Goal: Transaction & Acquisition: Purchase product/service

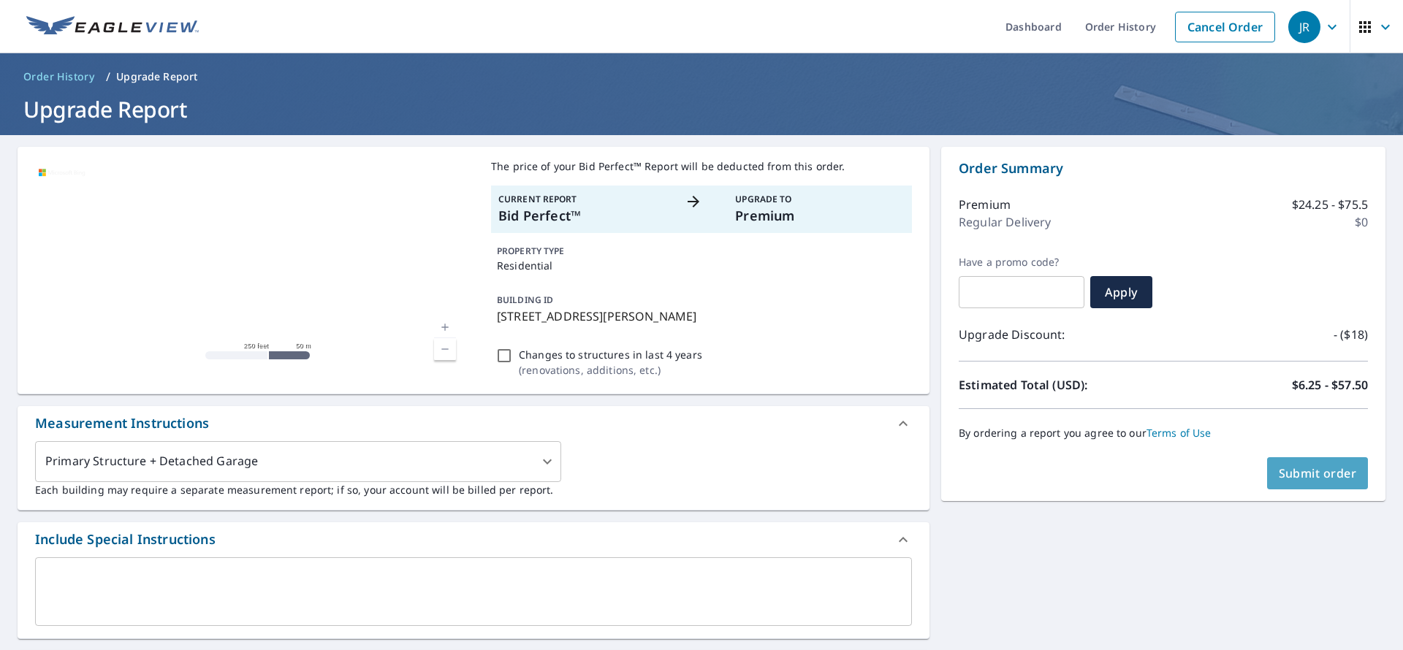
click at [1297, 466] on span "Submit order" at bounding box center [1318, 473] width 78 height 16
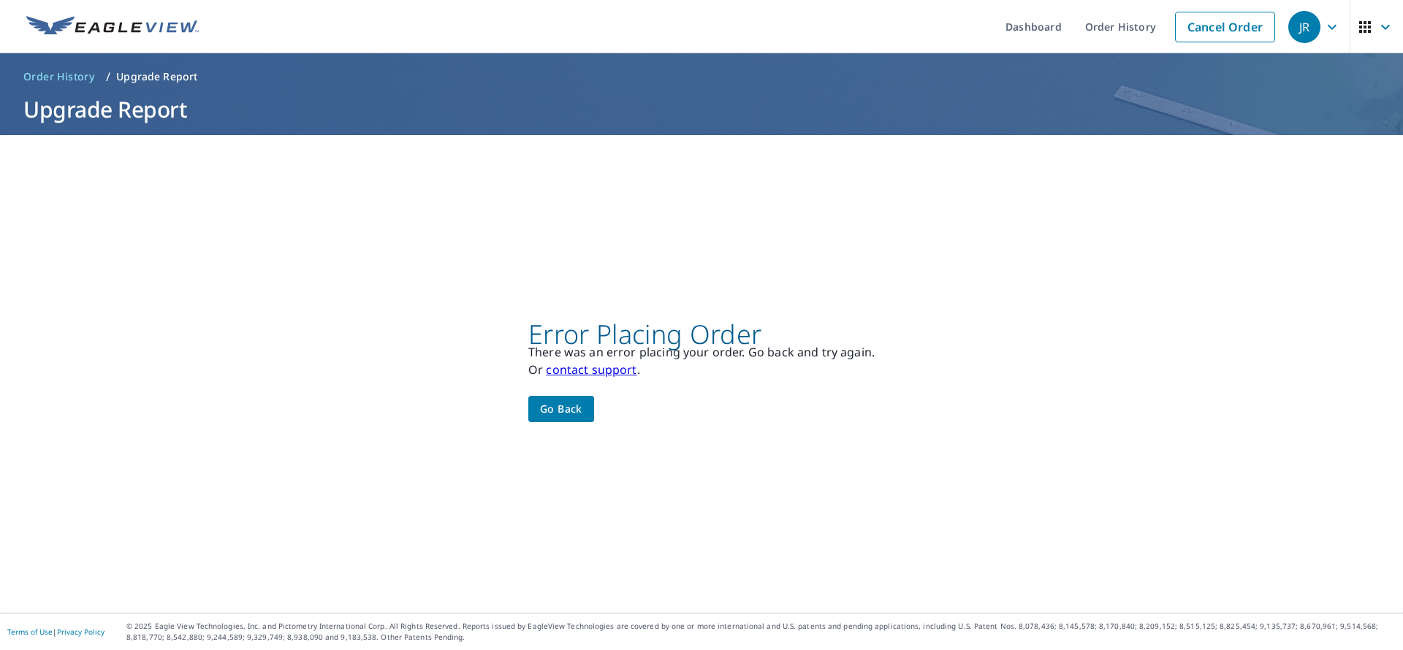
click at [559, 407] on span "Go back" at bounding box center [561, 409] width 42 height 18
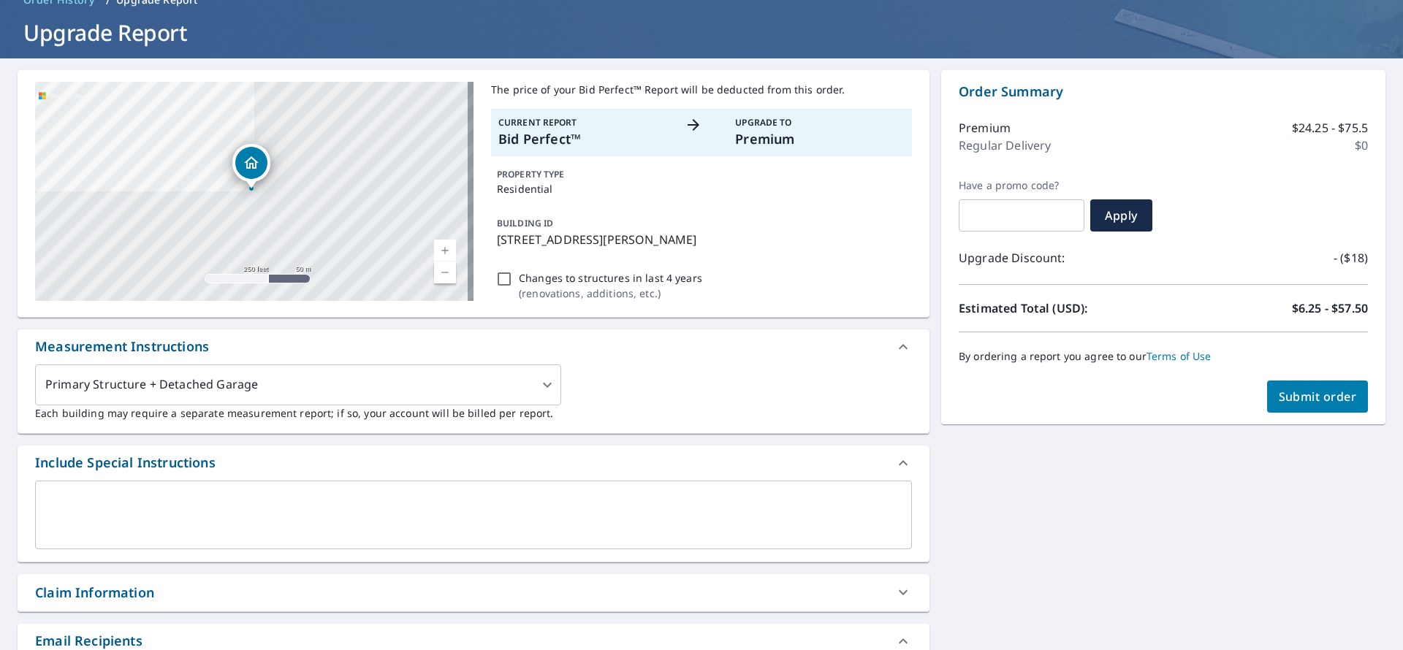
scroll to position [110, 0]
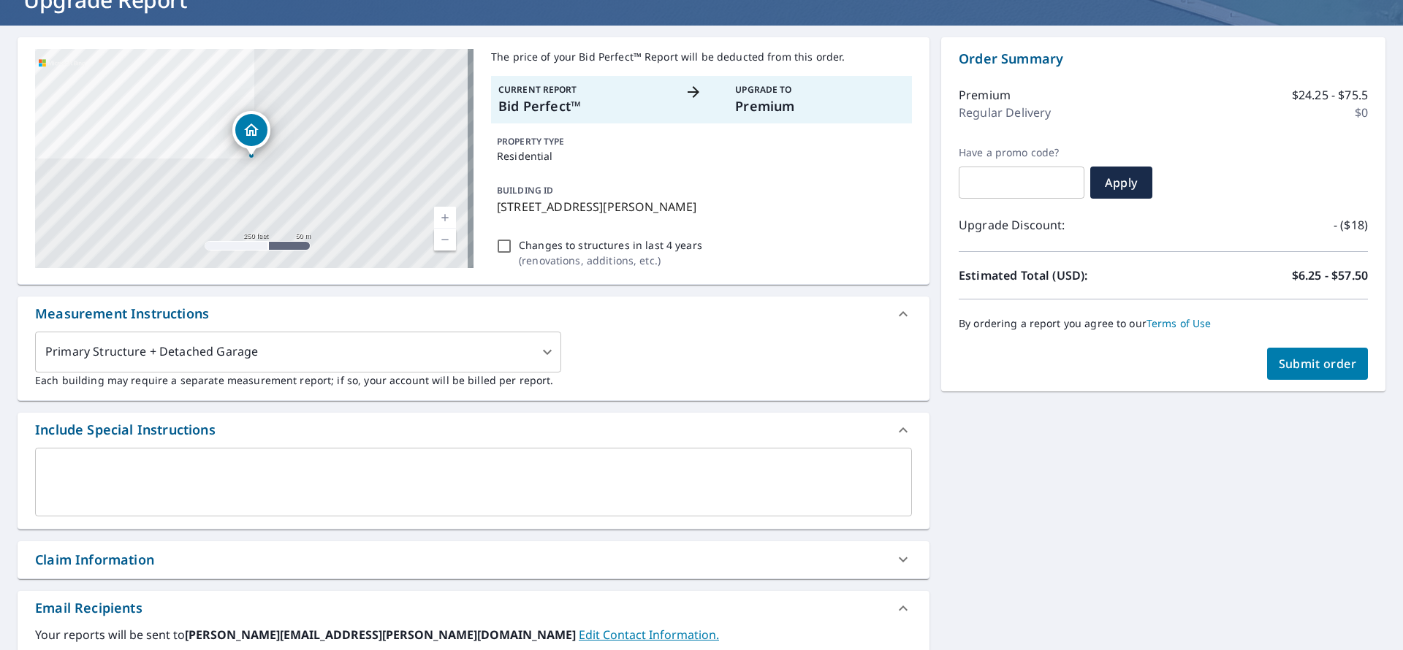
click at [1299, 372] on button "Submit order" at bounding box center [1318, 364] width 102 height 32
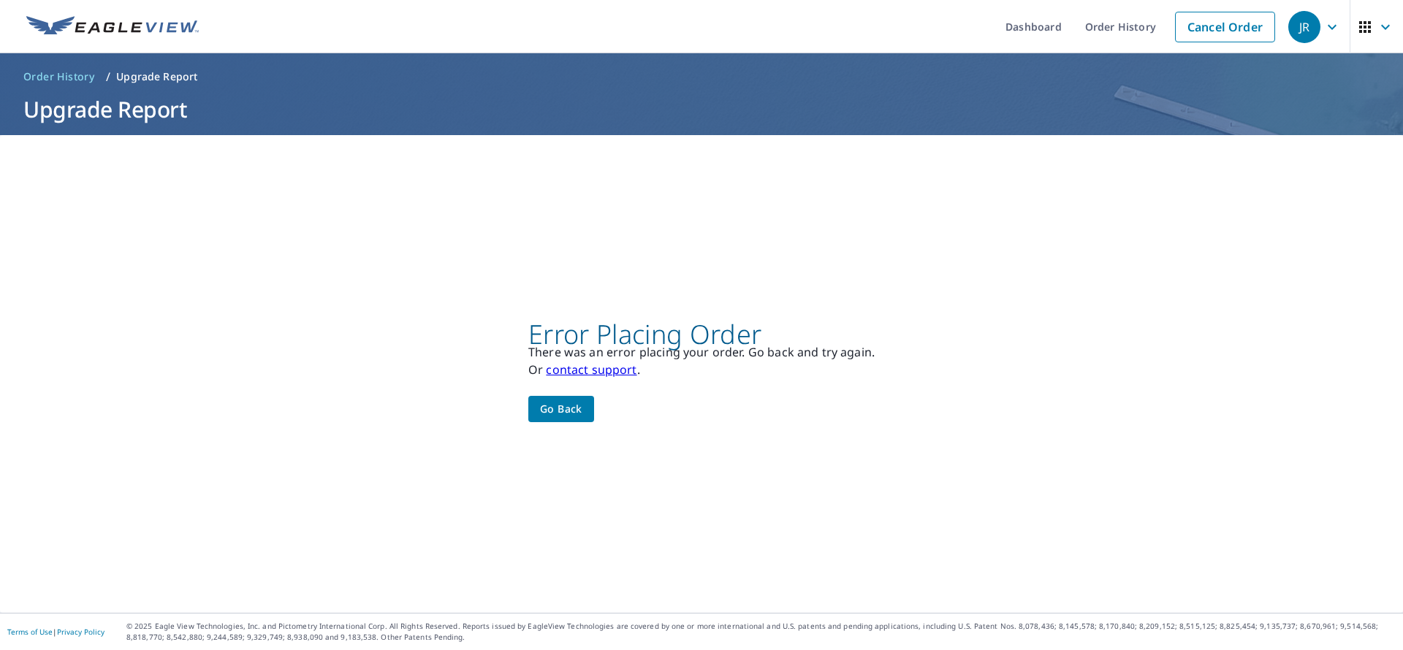
scroll to position [0, 0]
click at [549, 401] on span "Go back" at bounding box center [561, 409] width 42 height 18
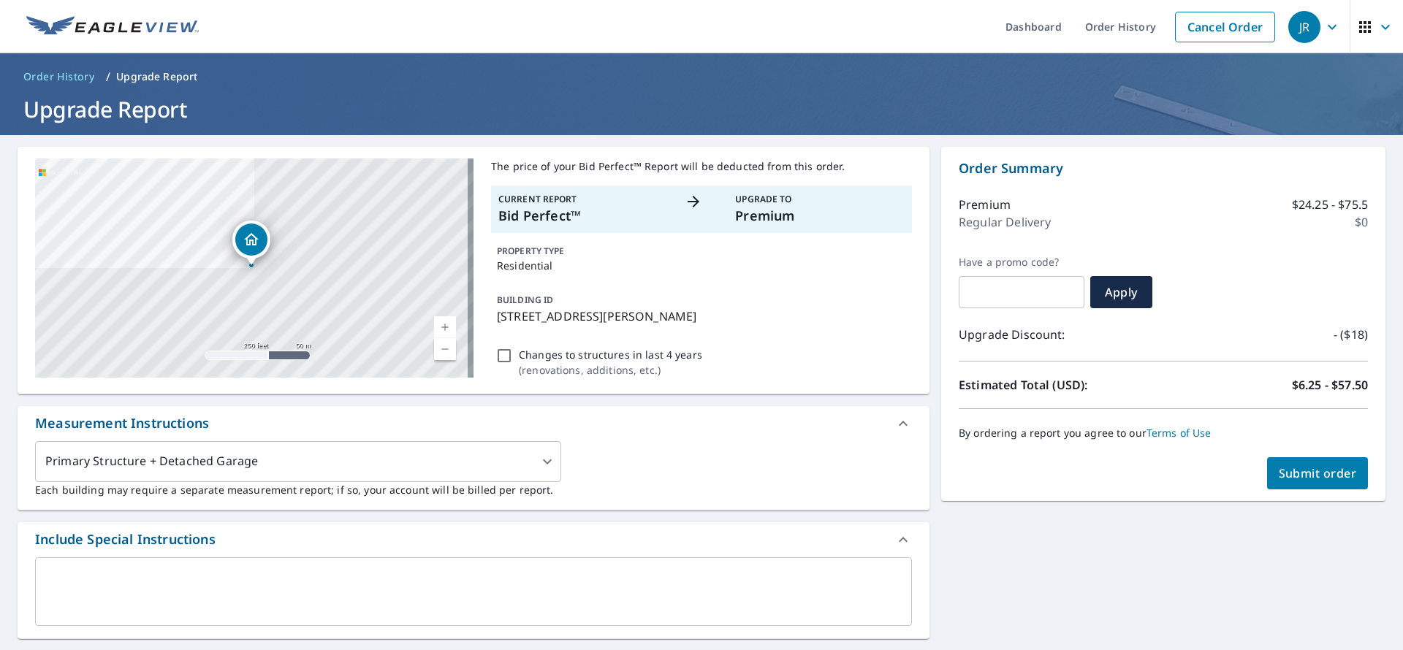
click at [1306, 472] on span "Submit order" at bounding box center [1318, 473] width 78 height 16
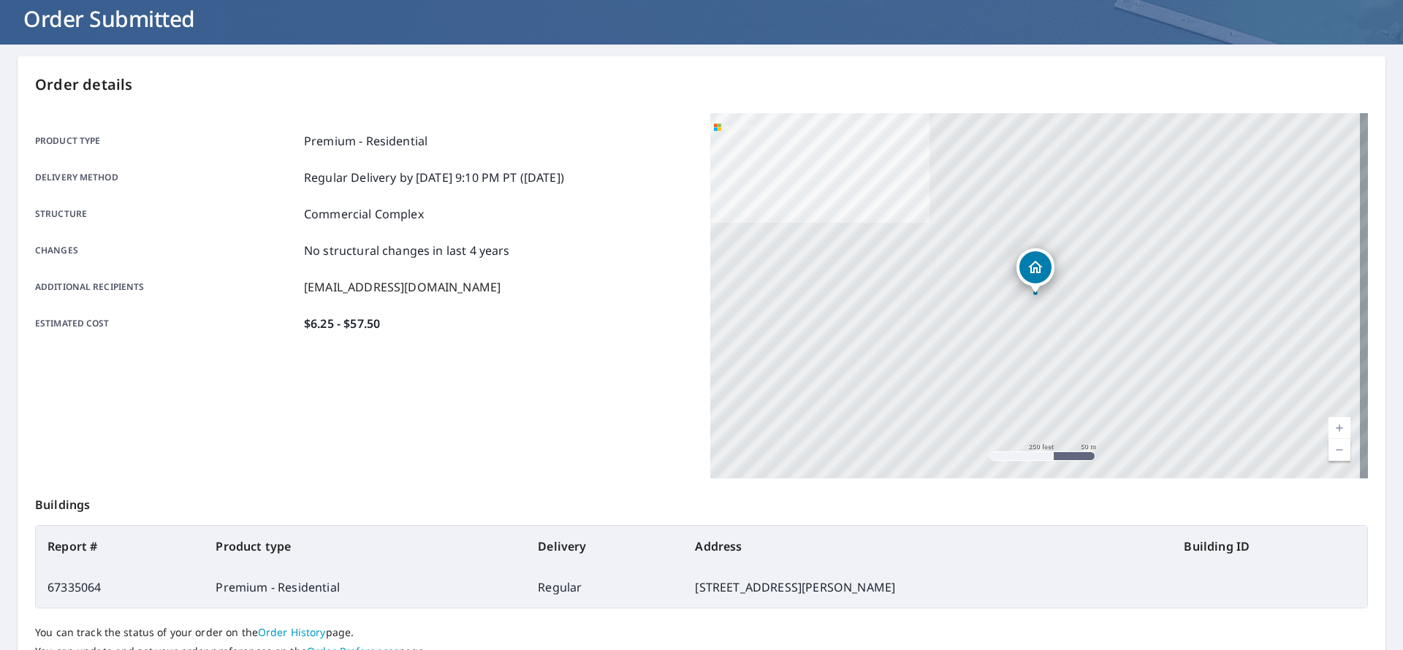
scroll to position [210, 0]
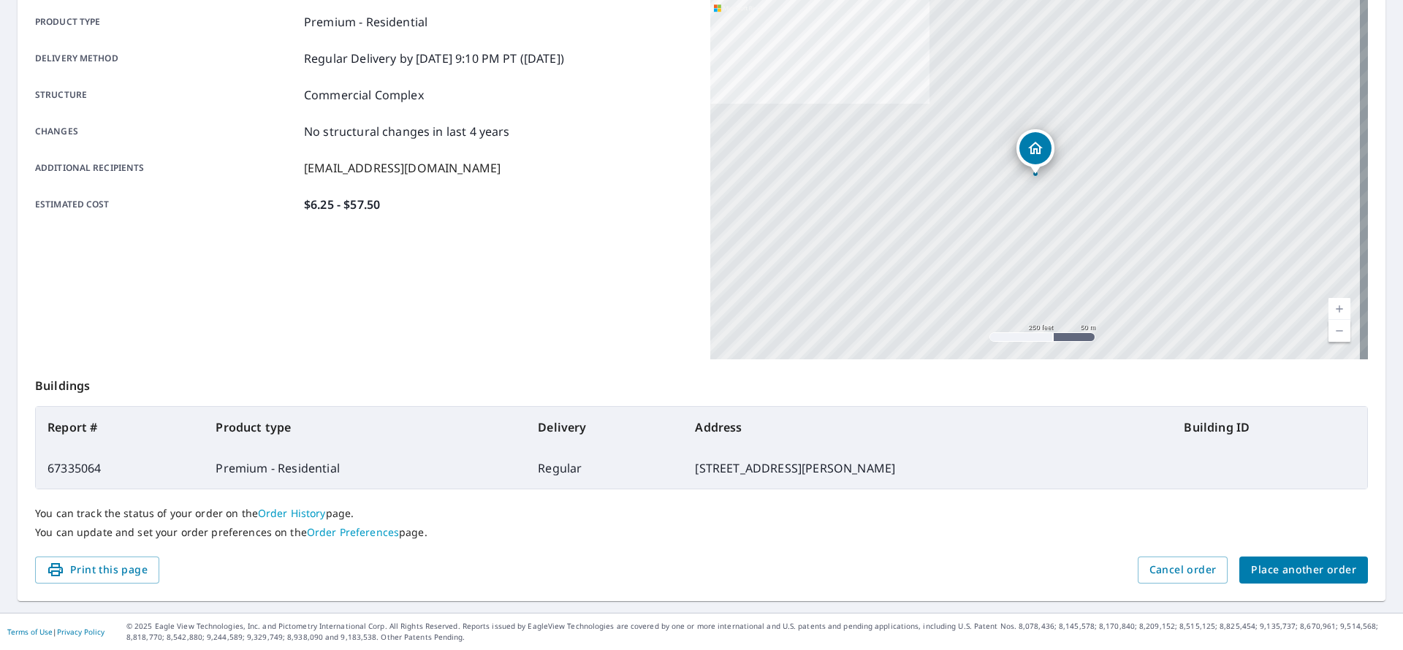
click at [75, 466] on td "67335064" at bounding box center [120, 468] width 168 height 41
copy td "67335064"
